Goal: Information Seeking & Learning: Find specific fact

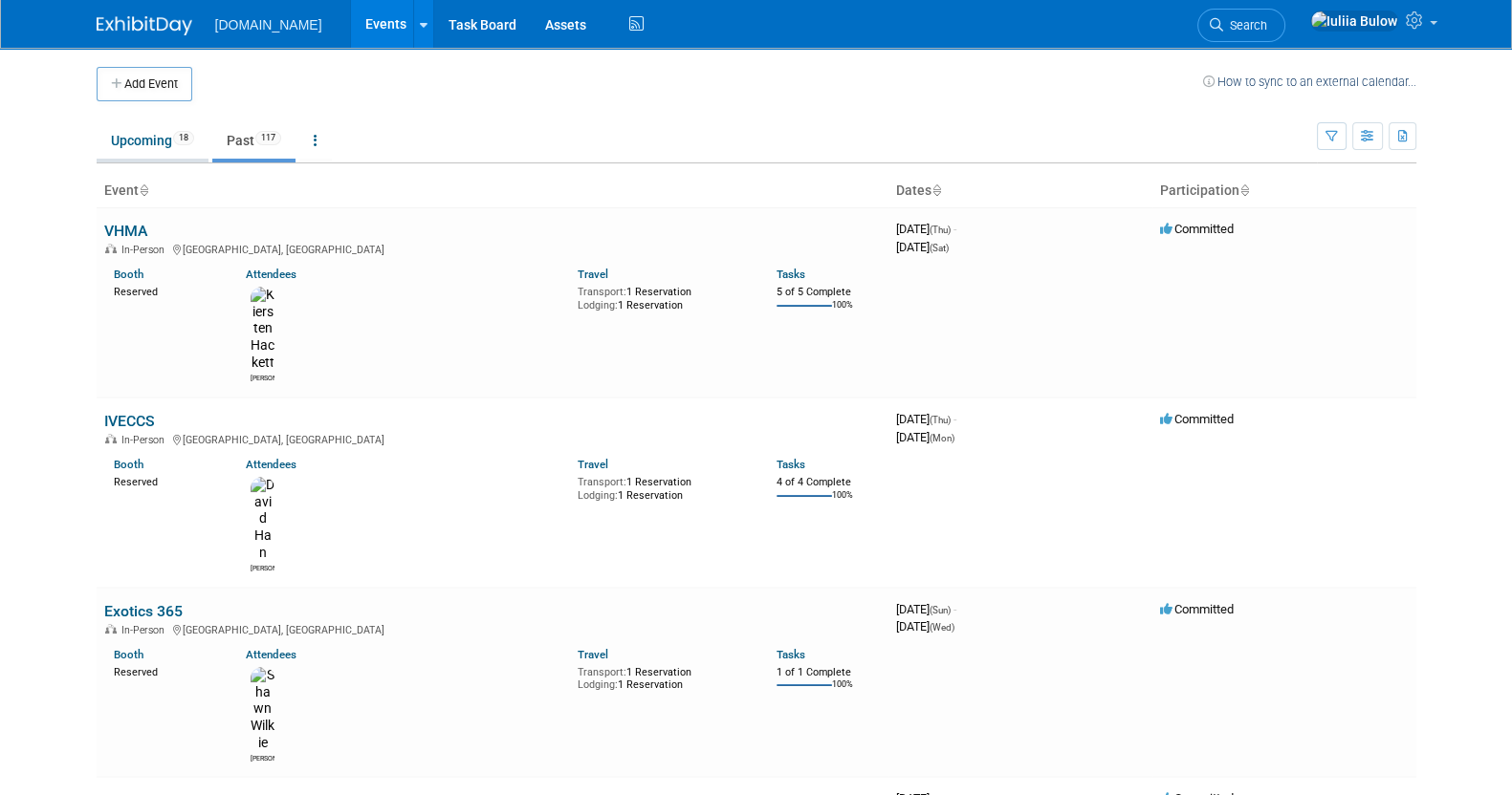
click at [139, 136] on link "Upcoming 18" at bounding box center [152, 140] width 111 height 37
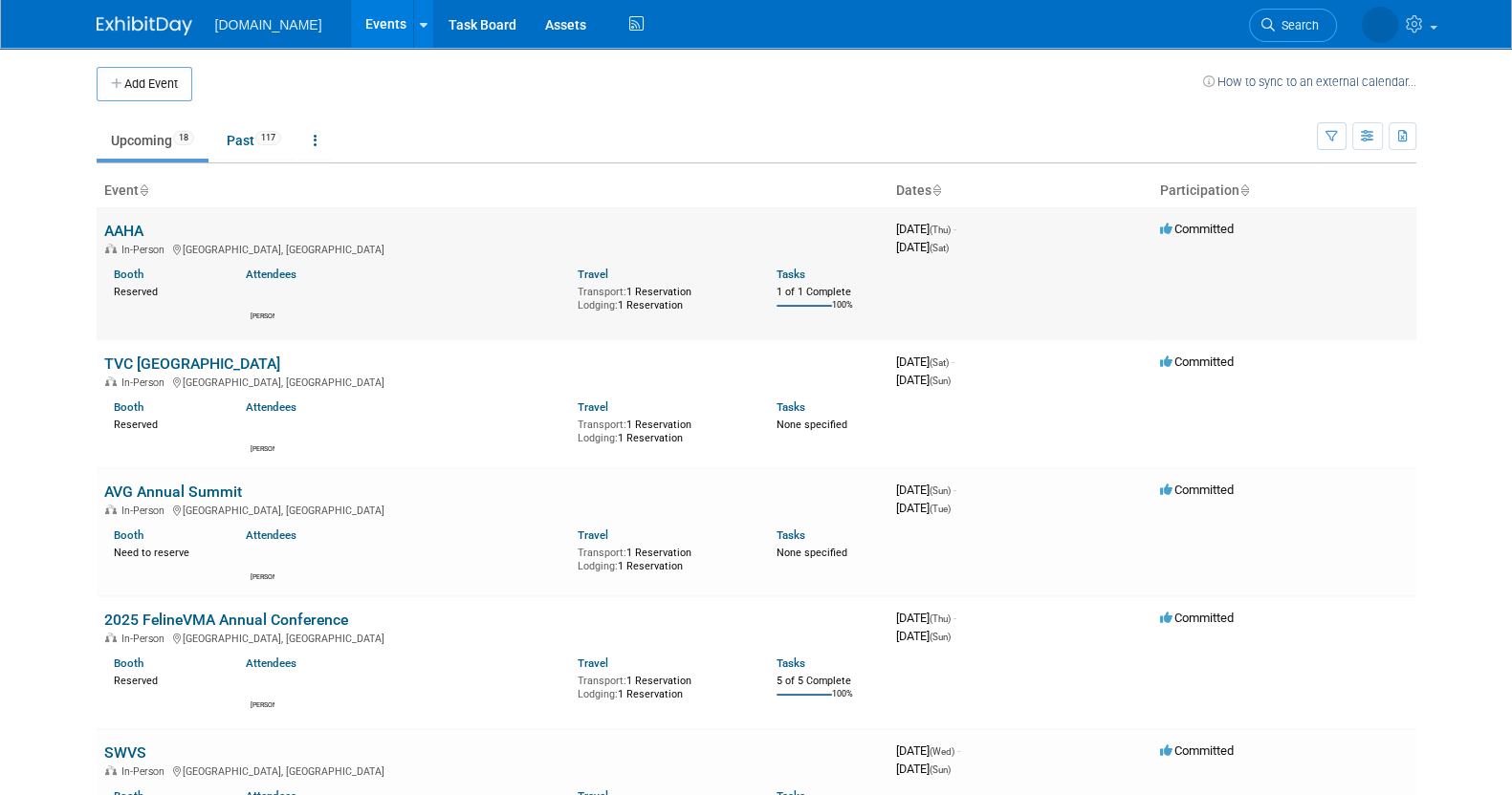
click at [124, 228] on link "AAHA" at bounding box center [124, 230] width 39 height 18
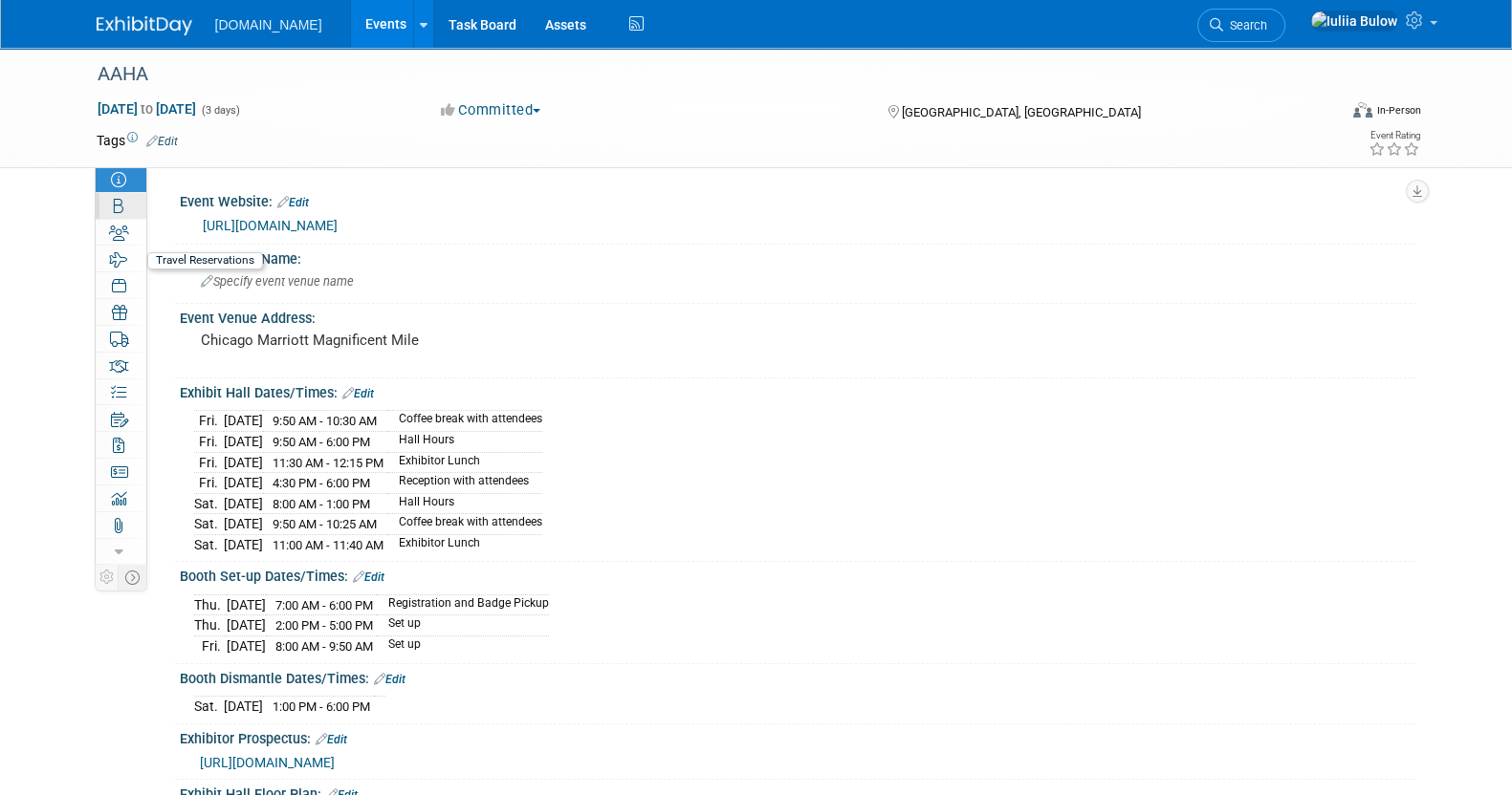
click at [121, 214] on link "Booth" at bounding box center [121, 205] width 50 height 26
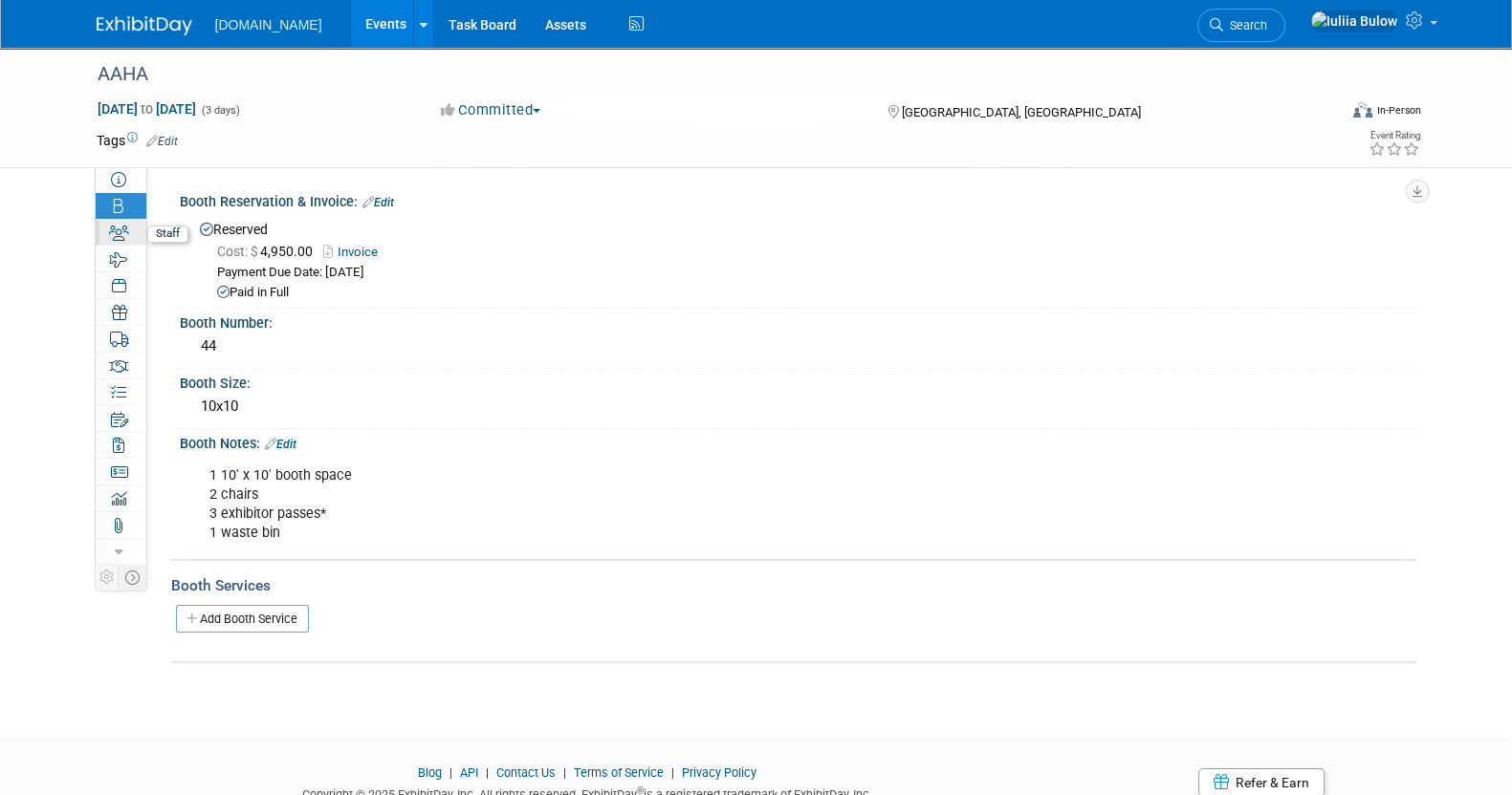
click at [119, 240] on icon at bounding box center [119, 233] width 20 height 15
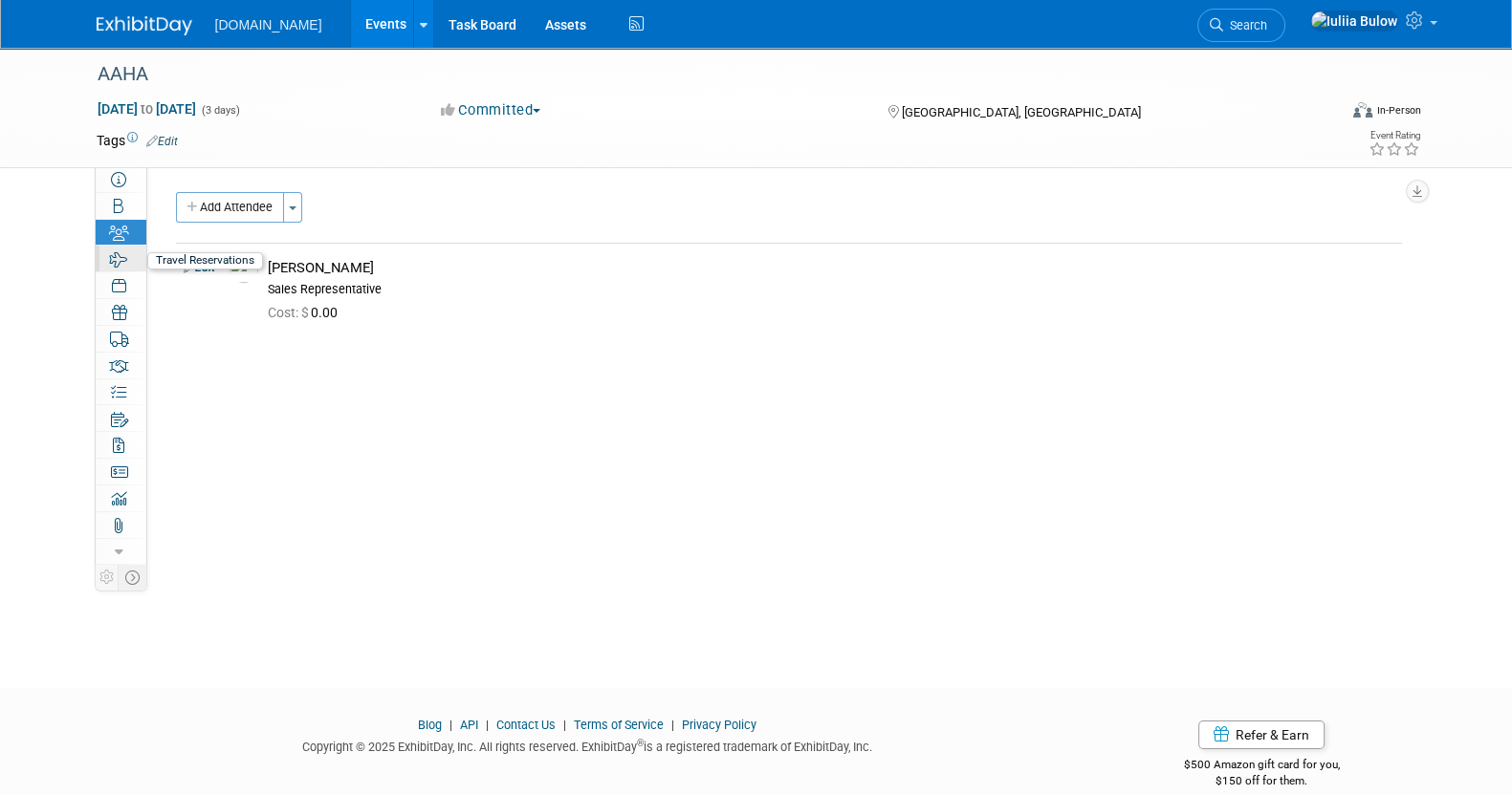
click at [124, 260] on icon at bounding box center [119, 260] width 18 height 15
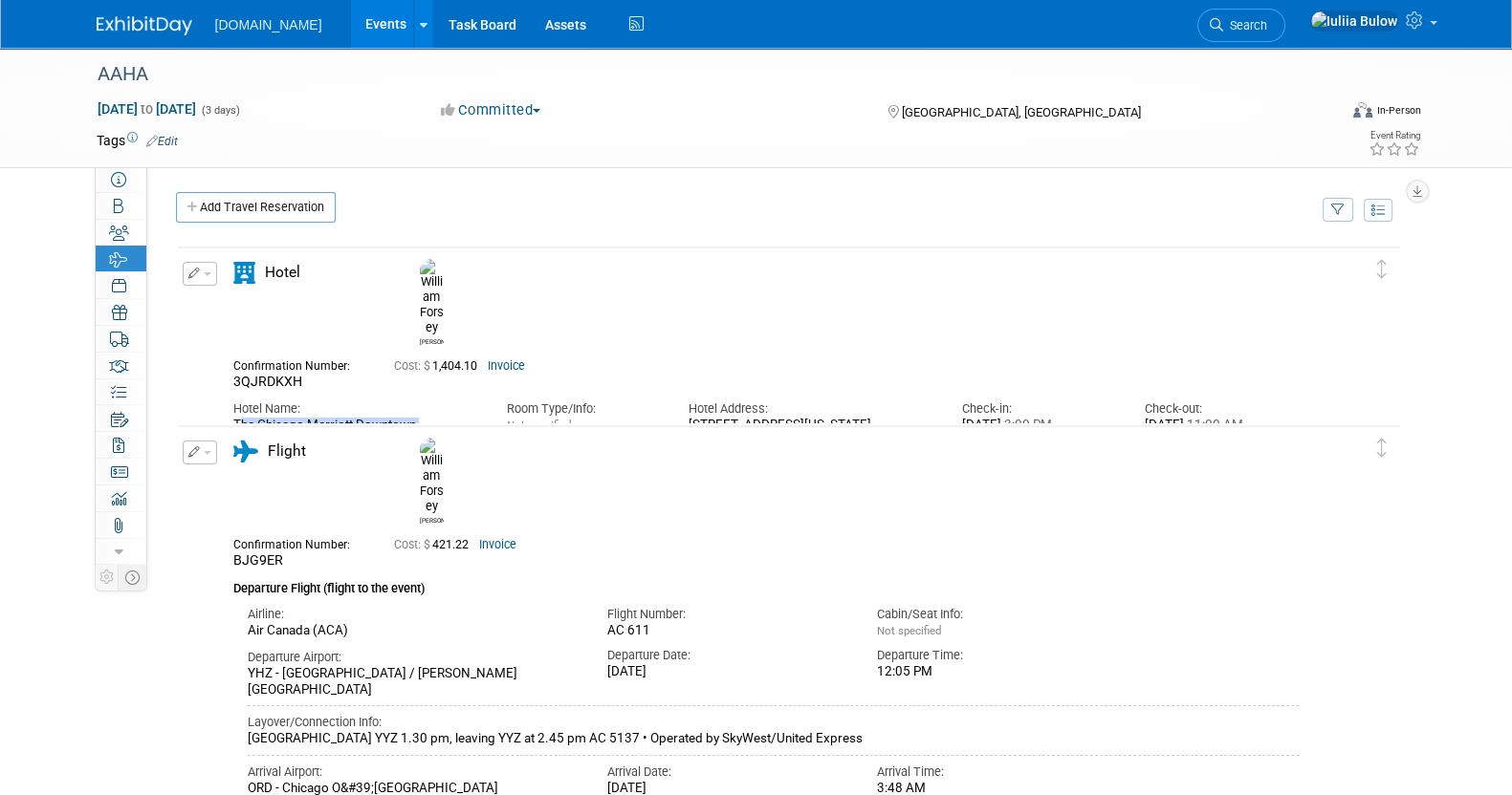
drag, startPoint x: 342, startPoint y: 389, endPoint x: 225, endPoint y: 379, distance: 117.4
click at [225, 391] on div "Hotel Name: The Chicago Marriott Downtown [GEOGRAPHIC_DATA]" at bounding box center [355, 420] width 273 height 58
copy div "The Chicago Marriott Downtown [GEOGRAPHIC_DATA]"
